Goal: Entertainment & Leisure: Consume media (video, audio)

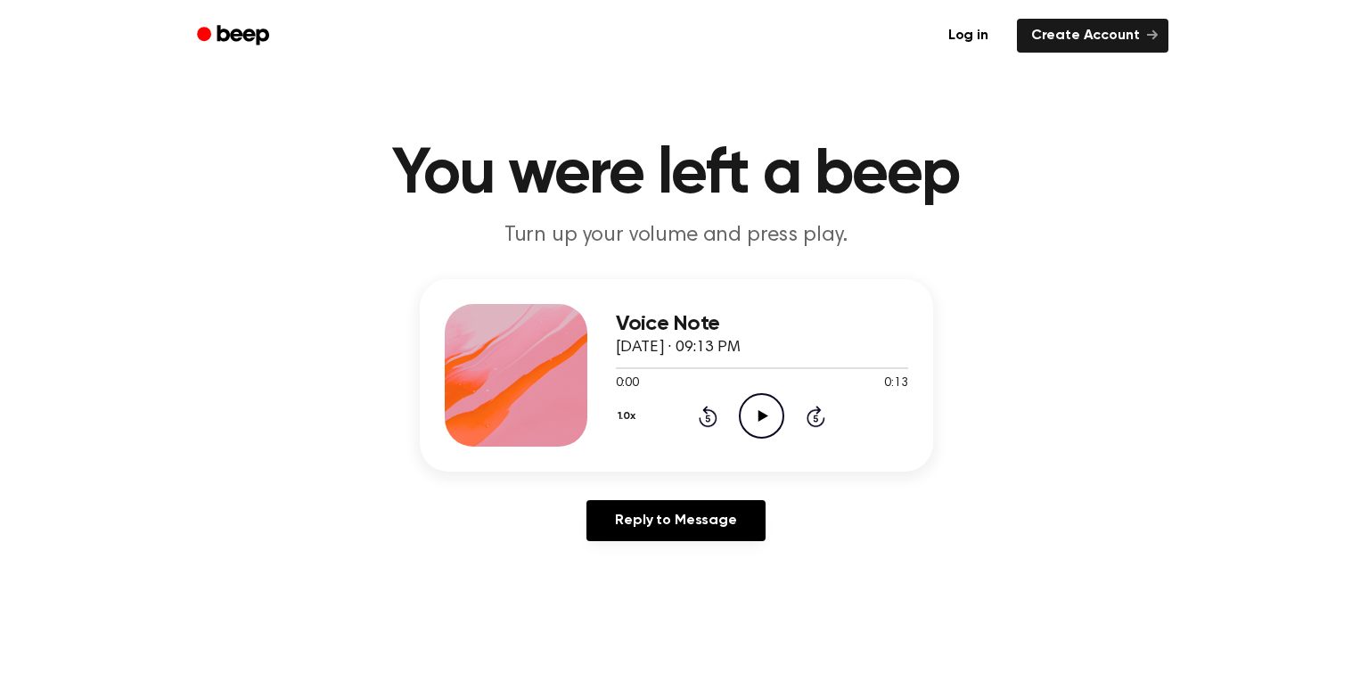
click at [758, 408] on icon "Play Audio" at bounding box center [761, 415] width 45 height 45
drag, startPoint x: 702, startPoint y: 365, endPoint x: 481, endPoint y: 374, distance: 220.4
click at [481, 374] on div "Voice Note September 11, 2025 · 09:13 PM 0:09 0:13 Your browser does not suppor…" at bounding box center [676, 375] width 513 height 193
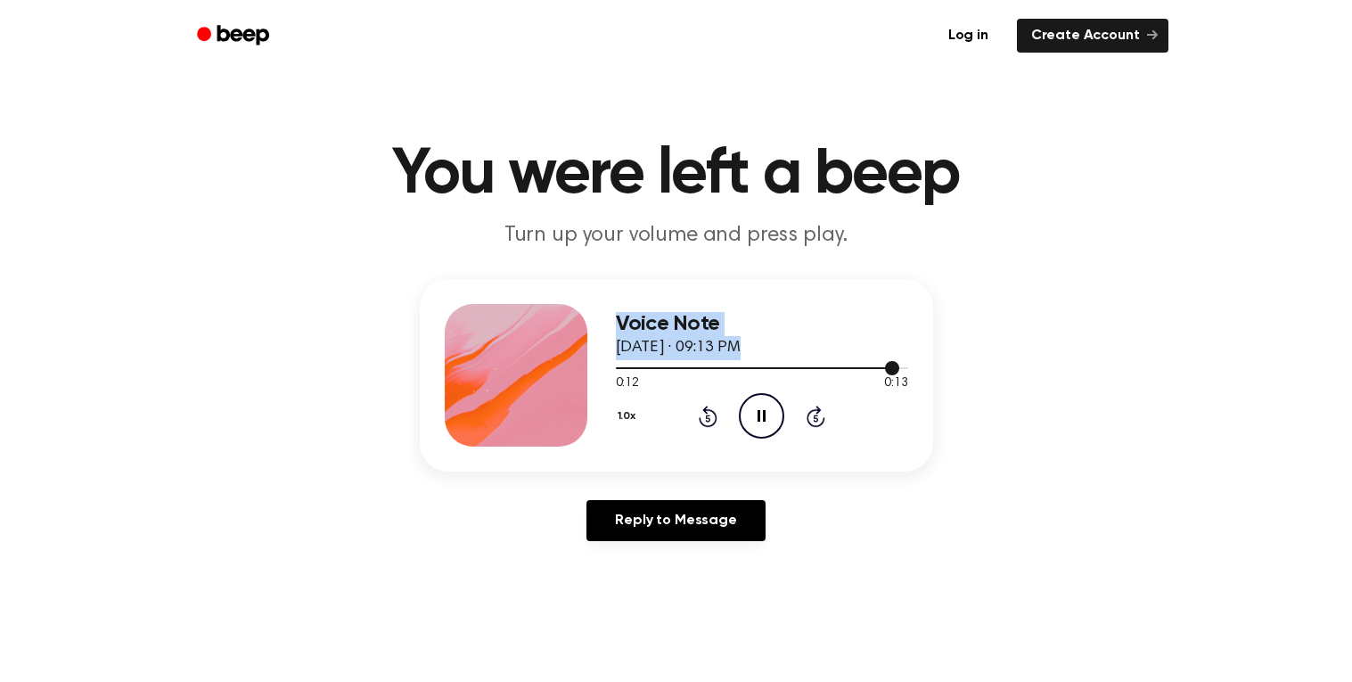
click at [643, 369] on div at bounding box center [762, 367] width 292 height 14
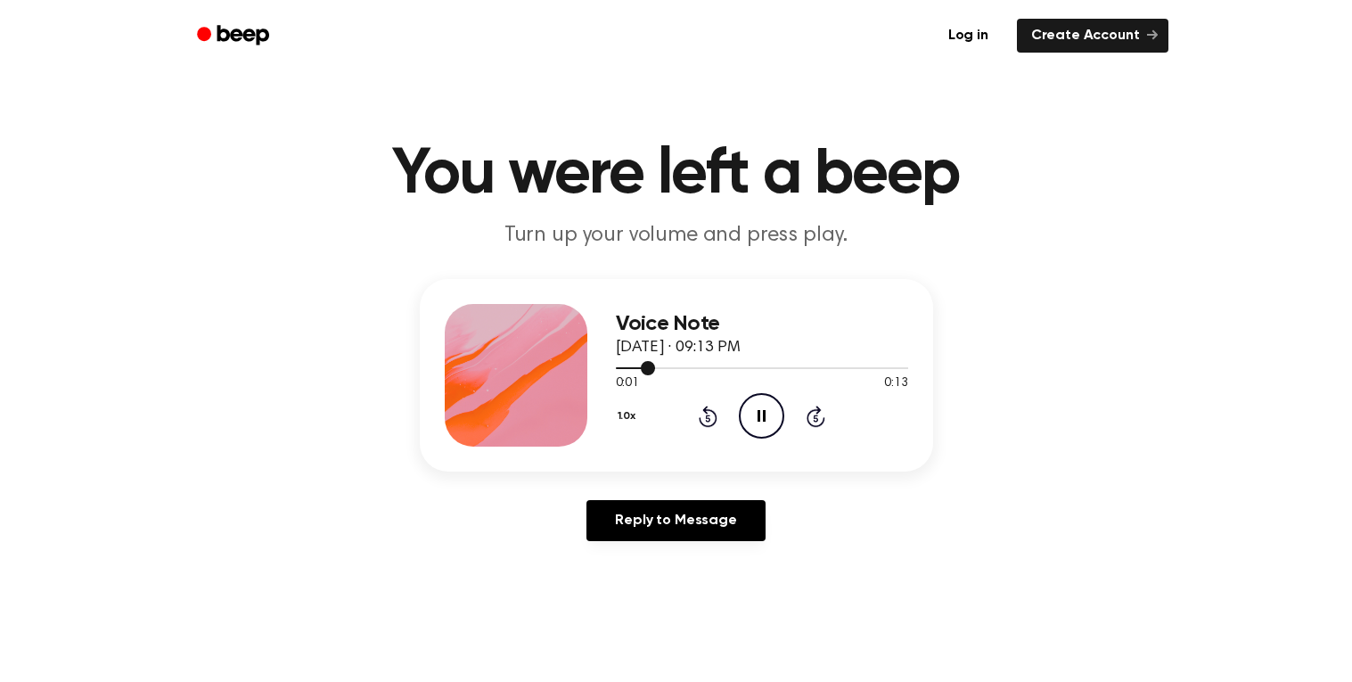
click at [622, 367] on div at bounding box center [635, 368] width 39 height 2
click at [761, 408] on icon "Play Audio" at bounding box center [761, 415] width 45 height 45
click at [750, 415] on icon "Play Audio" at bounding box center [761, 415] width 45 height 45
click at [750, 420] on icon "Play Audio" at bounding box center [761, 415] width 45 height 45
click at [744, 432] on icon "Play Audio" at bounding box center [761, 415] width 45 height 45
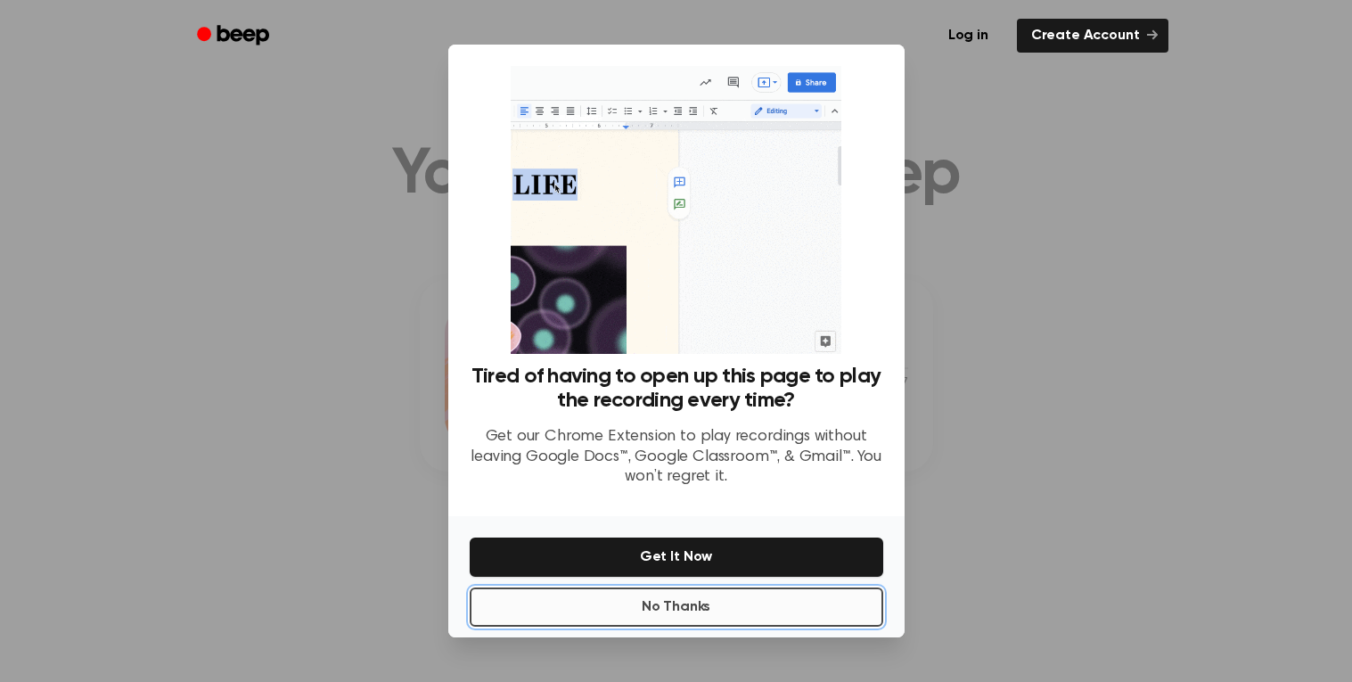
click at [833, 605] on button "No Thanks" at bounding box center [677, 606] width 414 height 39
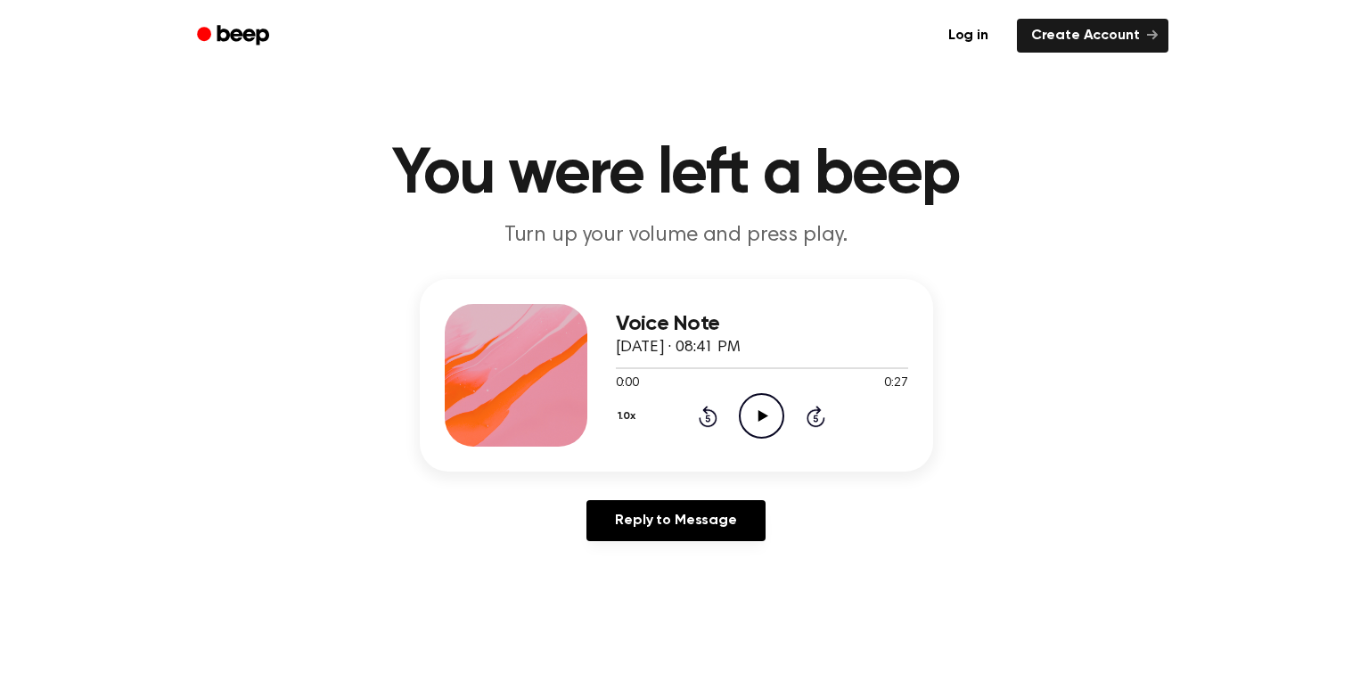
click at [761, 428] on icon "Play Audio" at bounding box center [761, 415] width 45 height 45
click at [752, 403] on icon "Play Audio" at bounding box center [761, 415] width 45 height 45
click at [771, 431] on icon "Play Audio" at bounding box center [761, 415] width 45 height 45
click at [770, 415] on icon "Play Audio" at bounding box center [761, 415] width 45 height 45
click at [768, 425] on icon "Play Audio" at bounding box center [761, 415] width 45 height 45
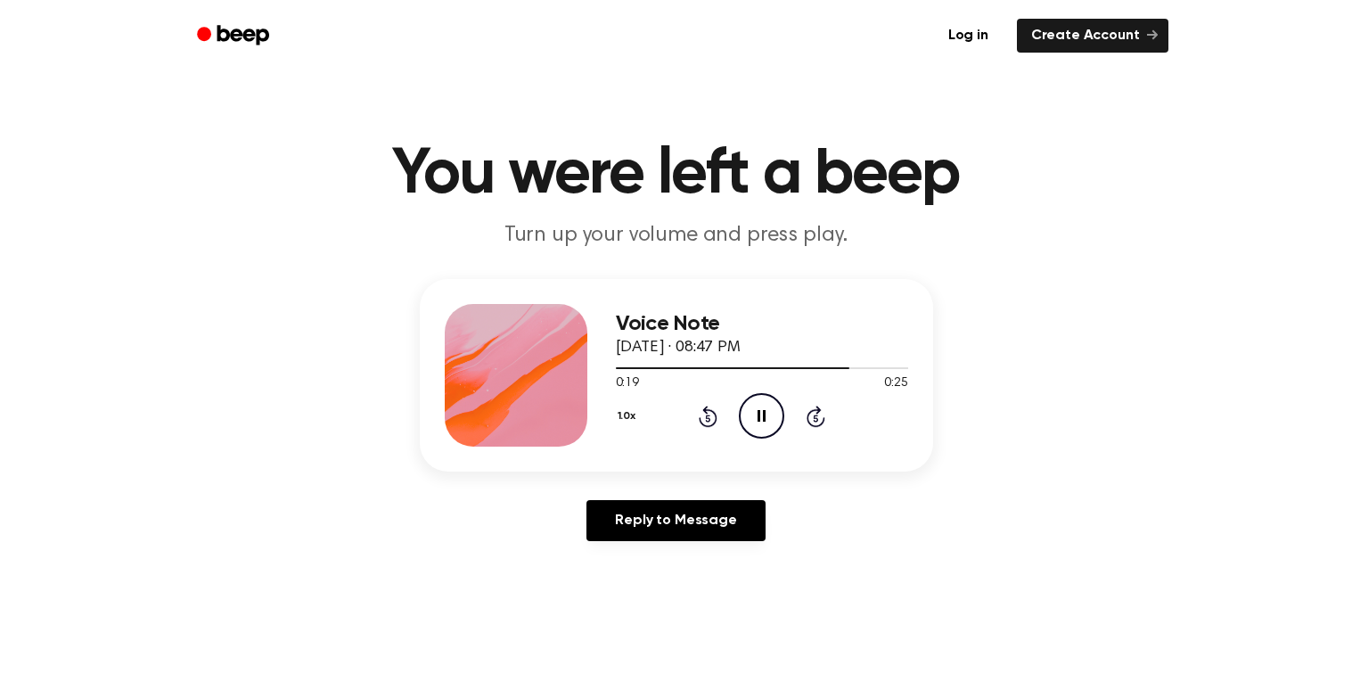
click at [768, 415] on icon "Pause Audio" at bounding box center [761, 415] width 45 height 45
click at [703, 424] on icon at bounding box center [708, 416] width 19 height 21
click at [705, 418] on icon "Rewind 5 seconds" at bounding box center [708, 416] width 20 height 23
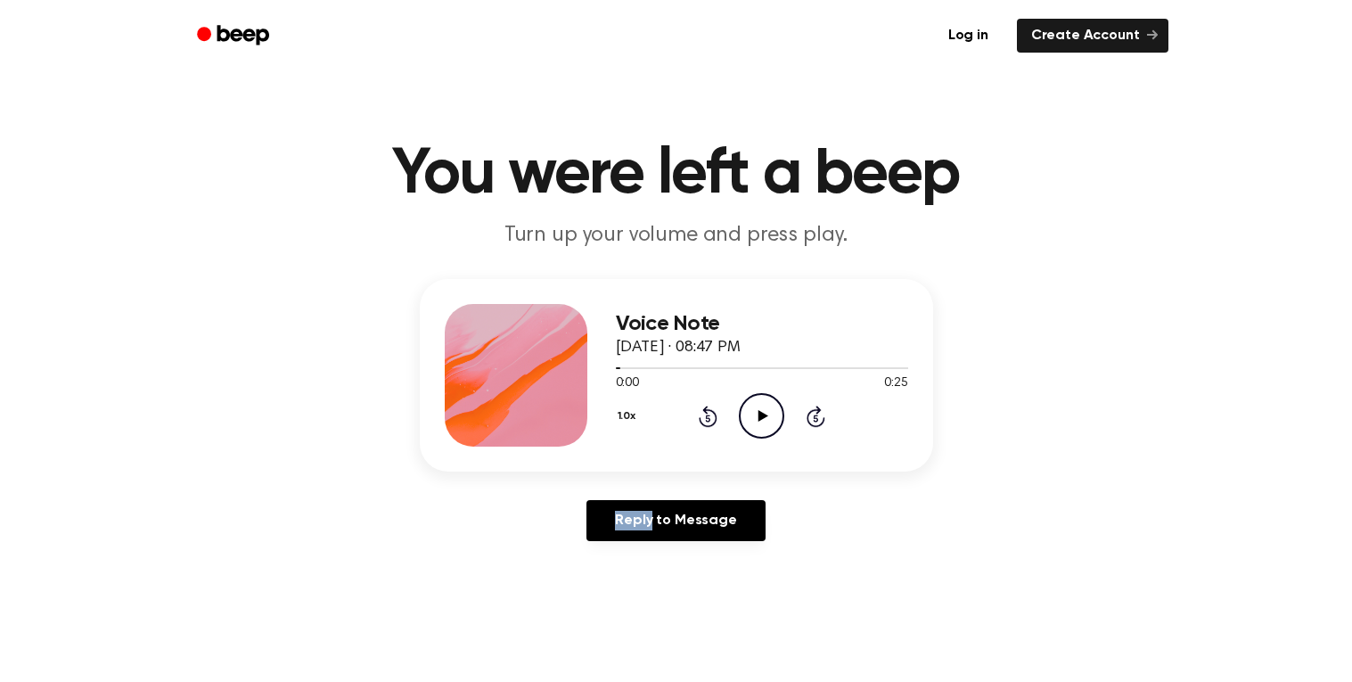
click at [705, 418] on icon "Rewind 5 seconds" at bounding box center [708, 416] width 20 height 23
click at [623, 422] on button "1.0x" at bounding box center [629, 416] width 27 height 30
click at [653, 549] on span "1.2x" at bounding box center [645, 556] width 22 height 19
click at [745, 437] on icon "Play Audio" at bounding box center [761, 415] width 45 height 45
click at [634, 423] on button "1.2x" at bounding box center [629, 416] width 26 height 30
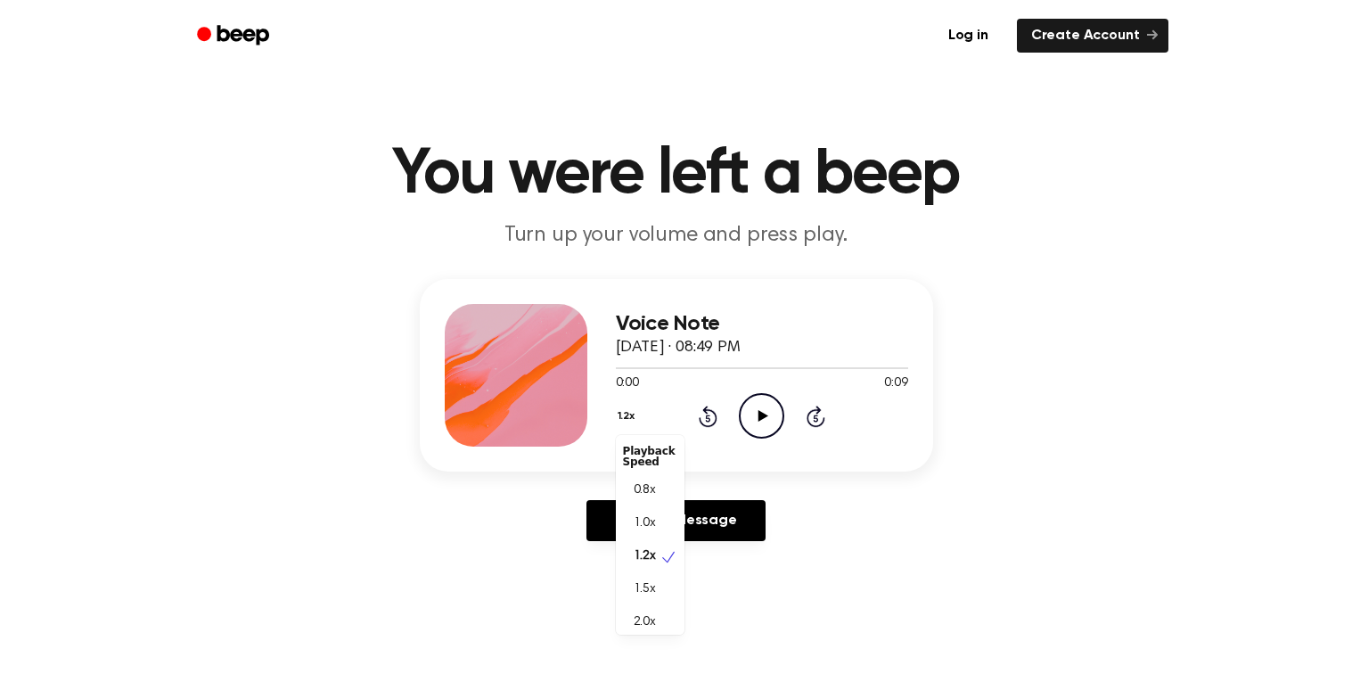
click at [767, 413] on div "1.2x Playback Speed 0.8x 1.0x 1.2x 1.5x 2.0x Rewind 5 seconds Play Audio Skip 5…" at bounding box center [762, 415] width 292 height 45
click at [755, 423] on icon "Play Audio" at bounding box center [761, 415] width 45 height 45
click at [768, 425] on icon "Play Audio" at bounding box center [761, 415] width 45 height 45
click at [758, 407] on icon "Play Audio" at bounding box center [761, 415] width 45 height 45
click at [765, 395] on circle at bounding box center [762, 416] width 44 height 44
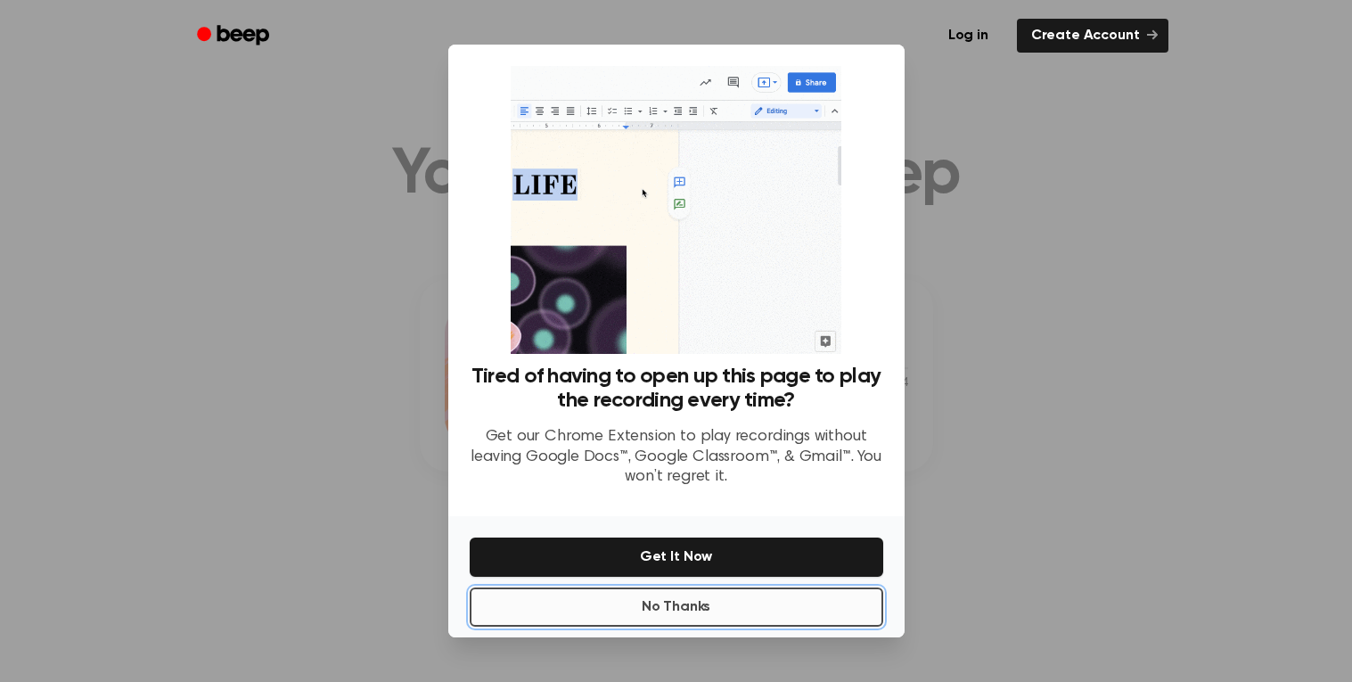
click at [765, 613] on button "No Thanks" at bounding box center [677, 606] width 414 height 39
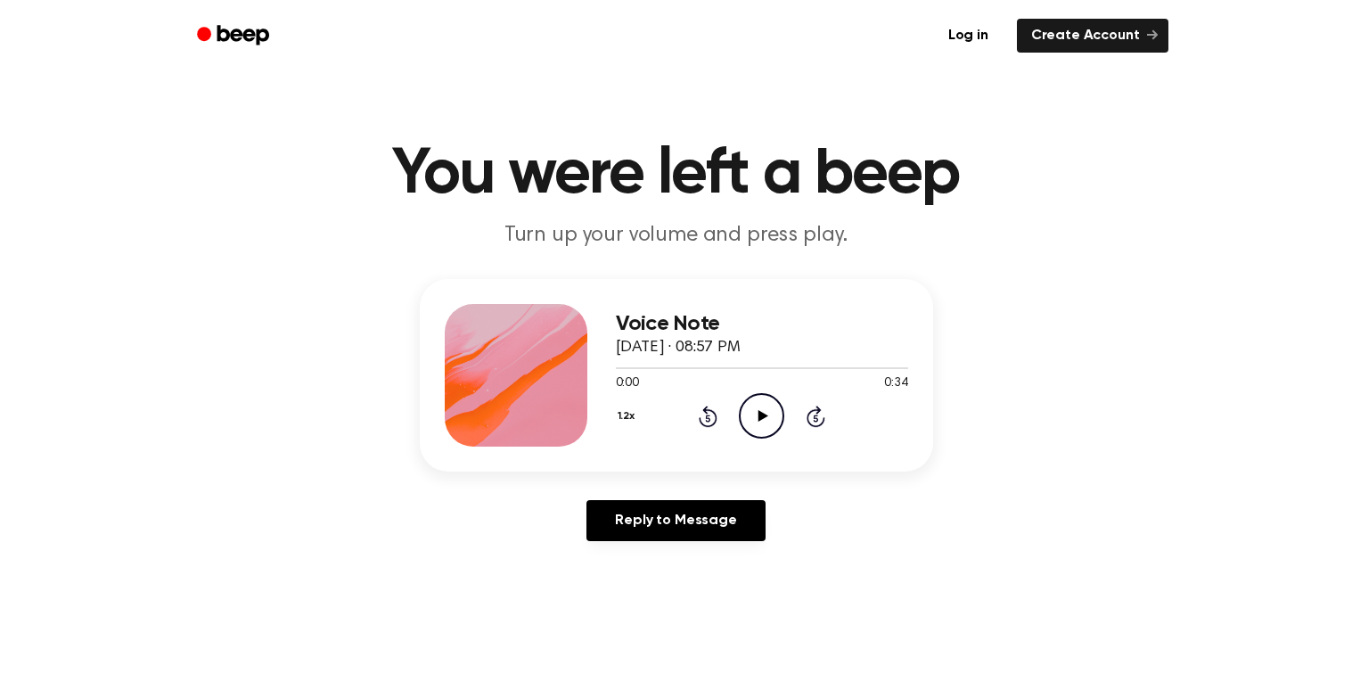
click at [768, 423] on icon "Play Audio" at bounding box center [761, 415] width 45 height 45
click at [768, 413] on icon "Play Audio" at bounding box center [761, 415] width 45 height 45
click at [698, 415] on icon "Rewind 5 seconds" at bounding box center [708, 416] width 20 height 23
click at [699, 416] on icon at bounding box center [708, 416] width 19 height 21
click at [774, 428] on icon "Play Audio" at bounding box center [761, 415] width 45 height 45
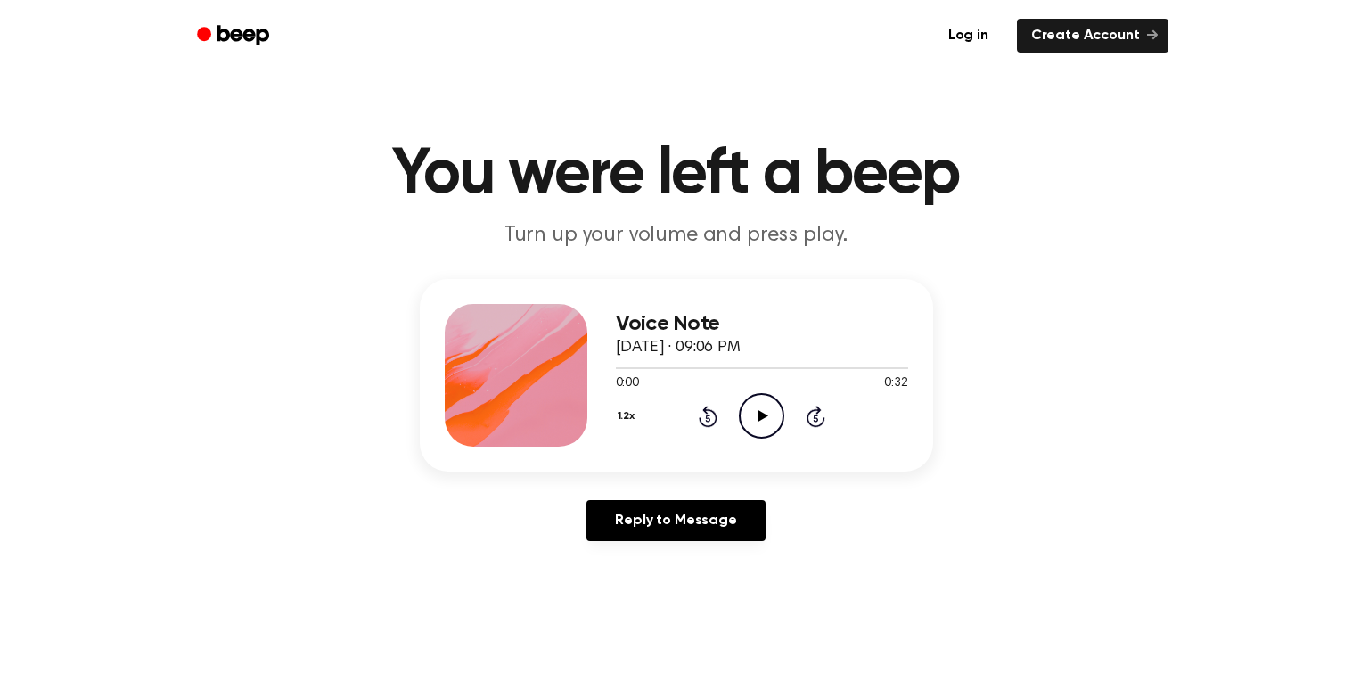
click at [758, 427] on icon "Play Audio" at bounding box center [761, 415] width 45 height 45
click at [747, 396] on icon "Play Audio" at bounding box center [761, 415] width 45 height 45
